Goal: Task Accomplishment & Management: Use online tool/utility

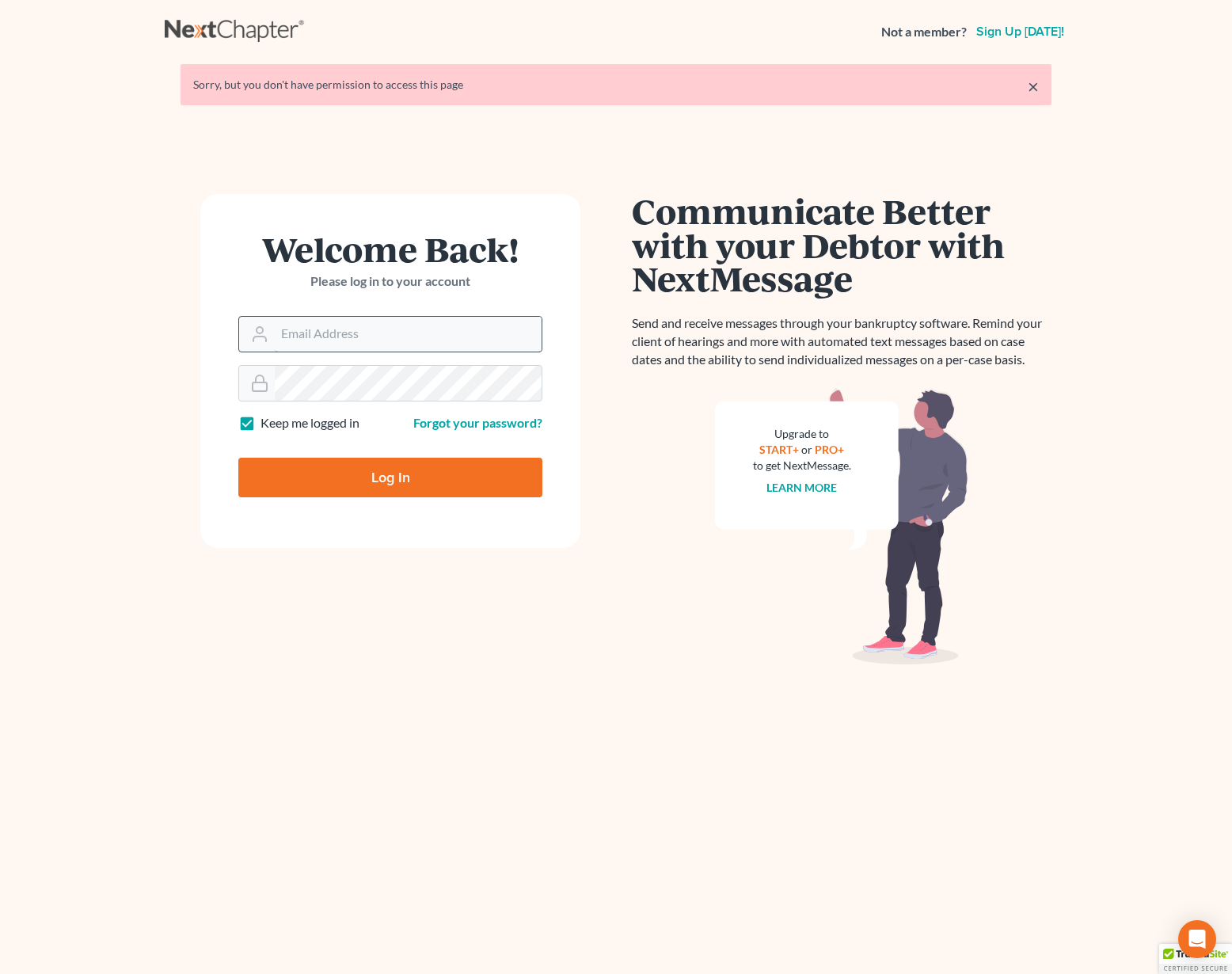
type input "[EMAIL_ADDRESS][DOMAIN_NAME]"
type input "Thinking..."
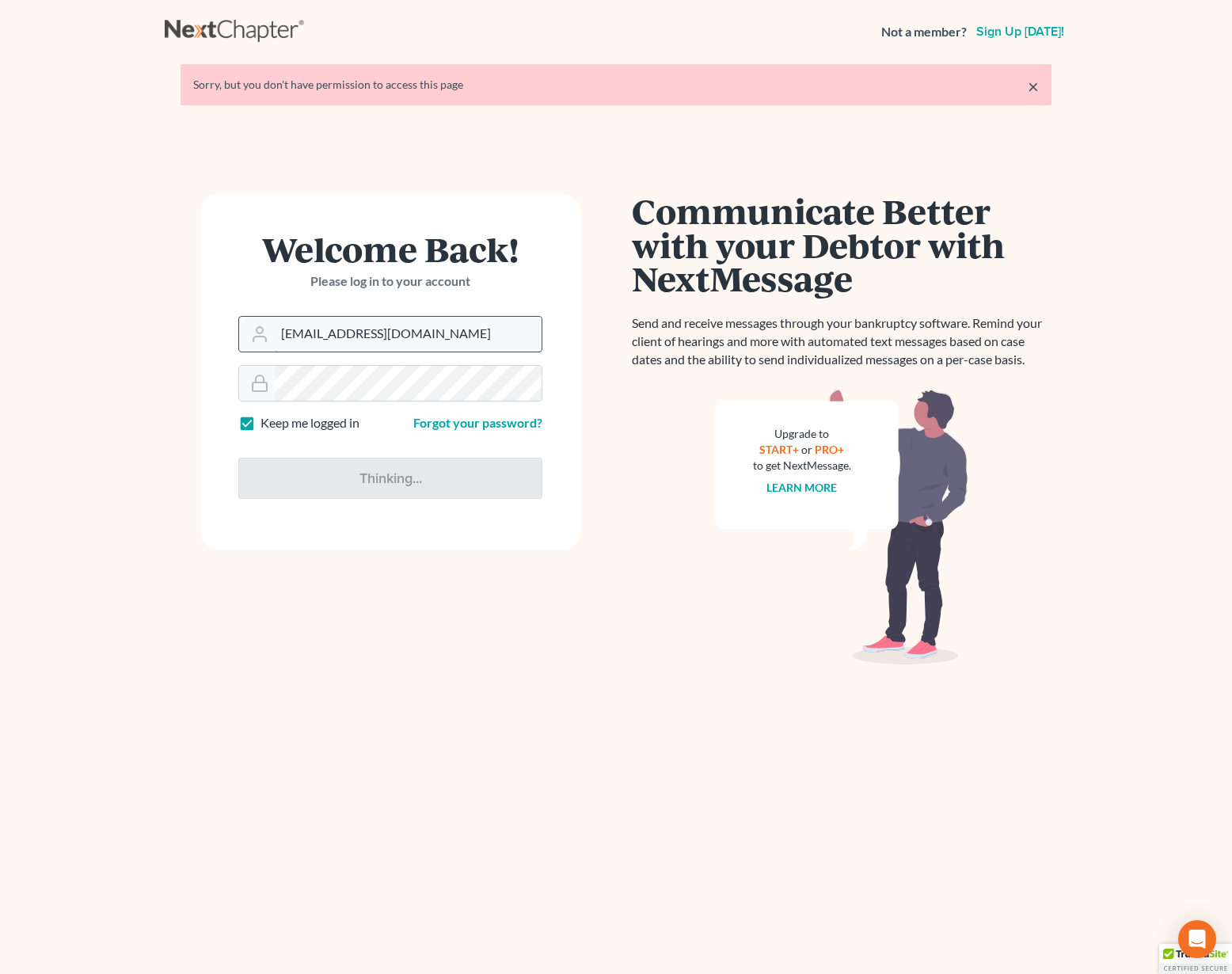
click at [418, 339] on input "bjlambert@lincolnlegal.org" at bounding box center [408, 333] width 267 height 35
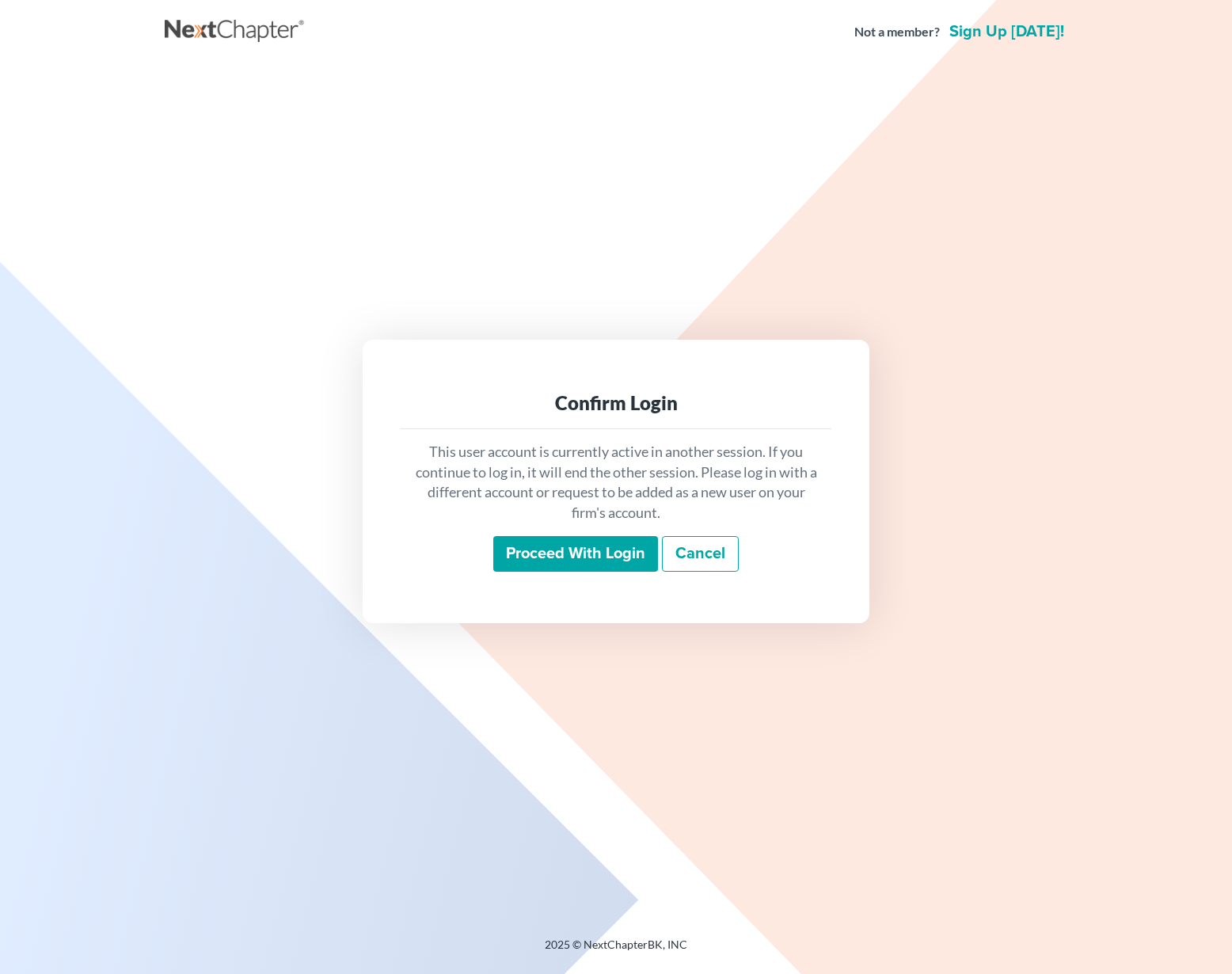
click at [620, 556] on input "Proceed with login" at bounding box center [576, 554] width 165 height 37
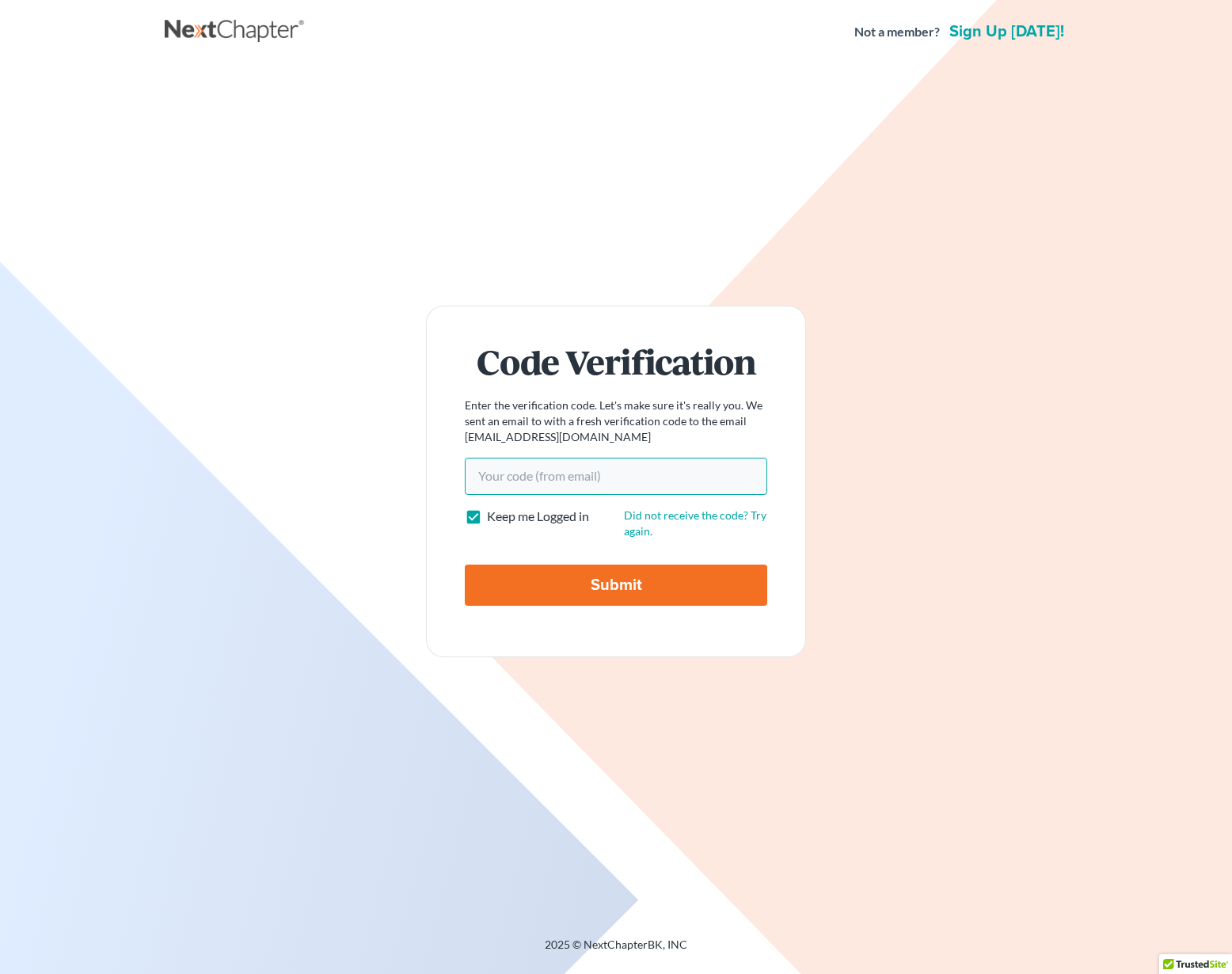
click at [559, 487] on input "Your code(from email)" at bounding box center [616, 476] width 303 height 37
paste input "0806fa"
type input "[EMAIL_ADDRESS][DOMAIN_NAME]"
type input "Thinking..."
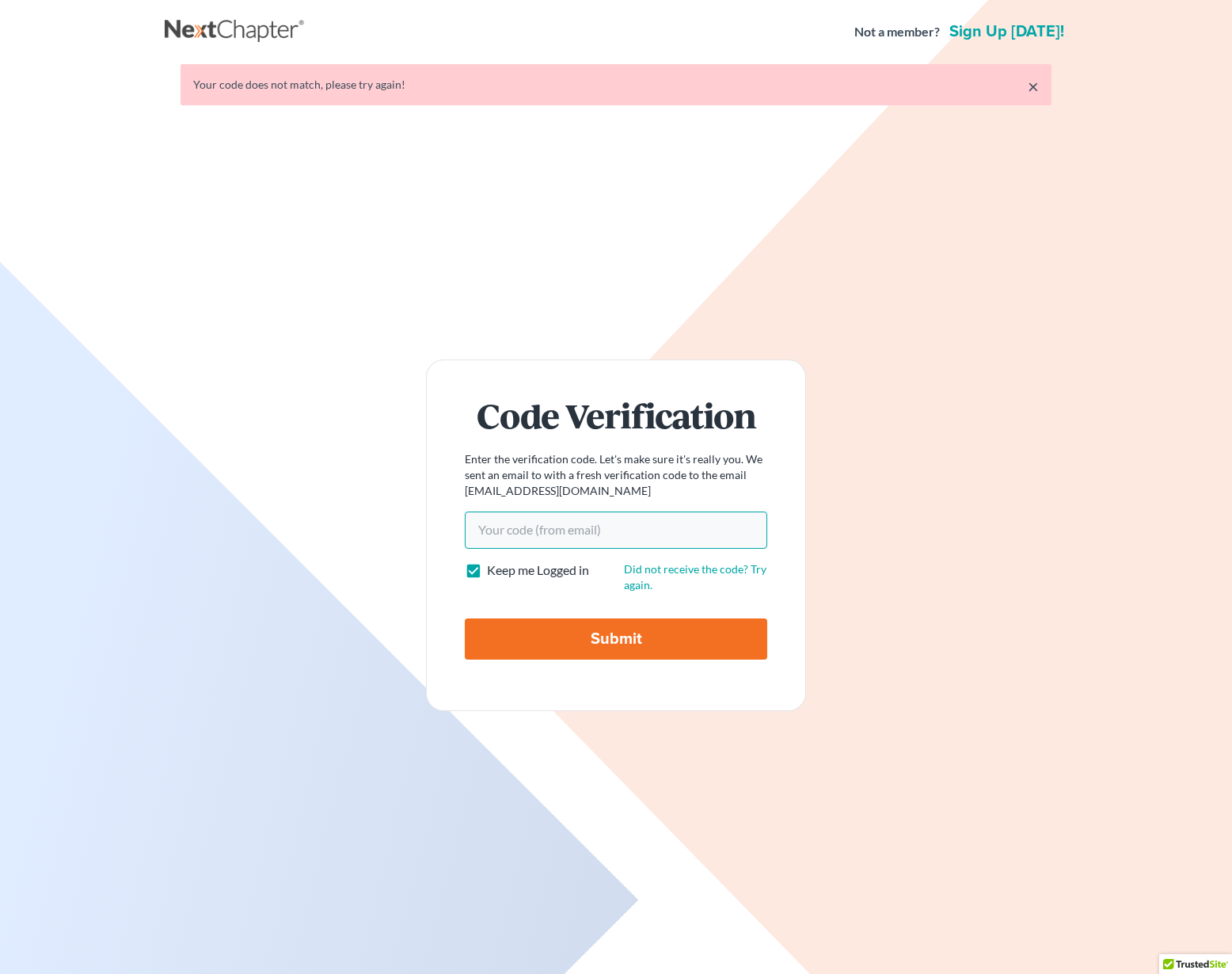
click at [539, 540] on form "Code Verification Enter the verification code. Let's make sure it's really you.…" at bounding box center [616, 535] width 380 height 350
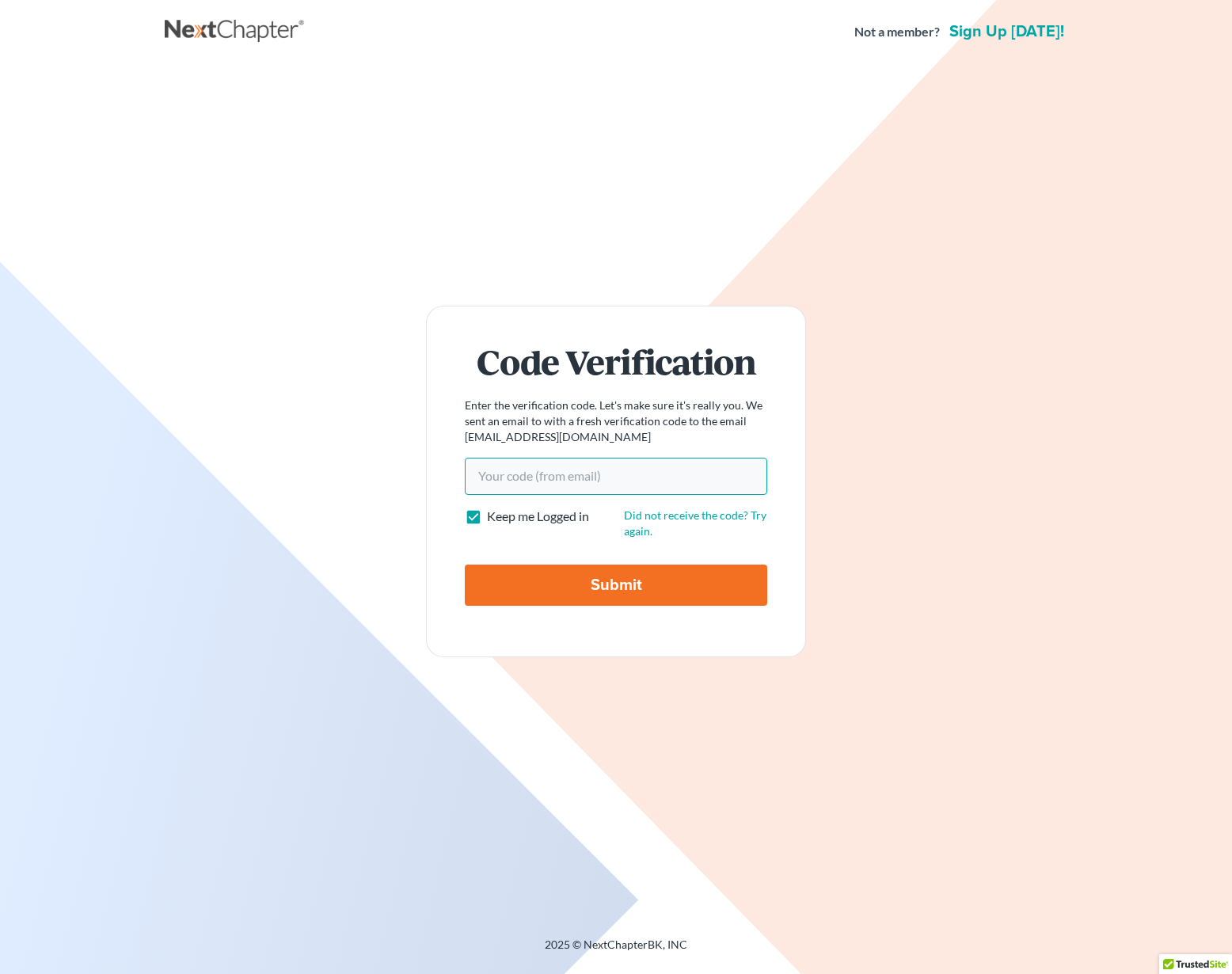
paste input "0806fa"
type input "0806fa"
click at [630, 568] on input "Submit" at bounding box center [616, 585] width 303 height 41
type input "Thinking..."
